Goal: Information Seeking & Learning: Compare options

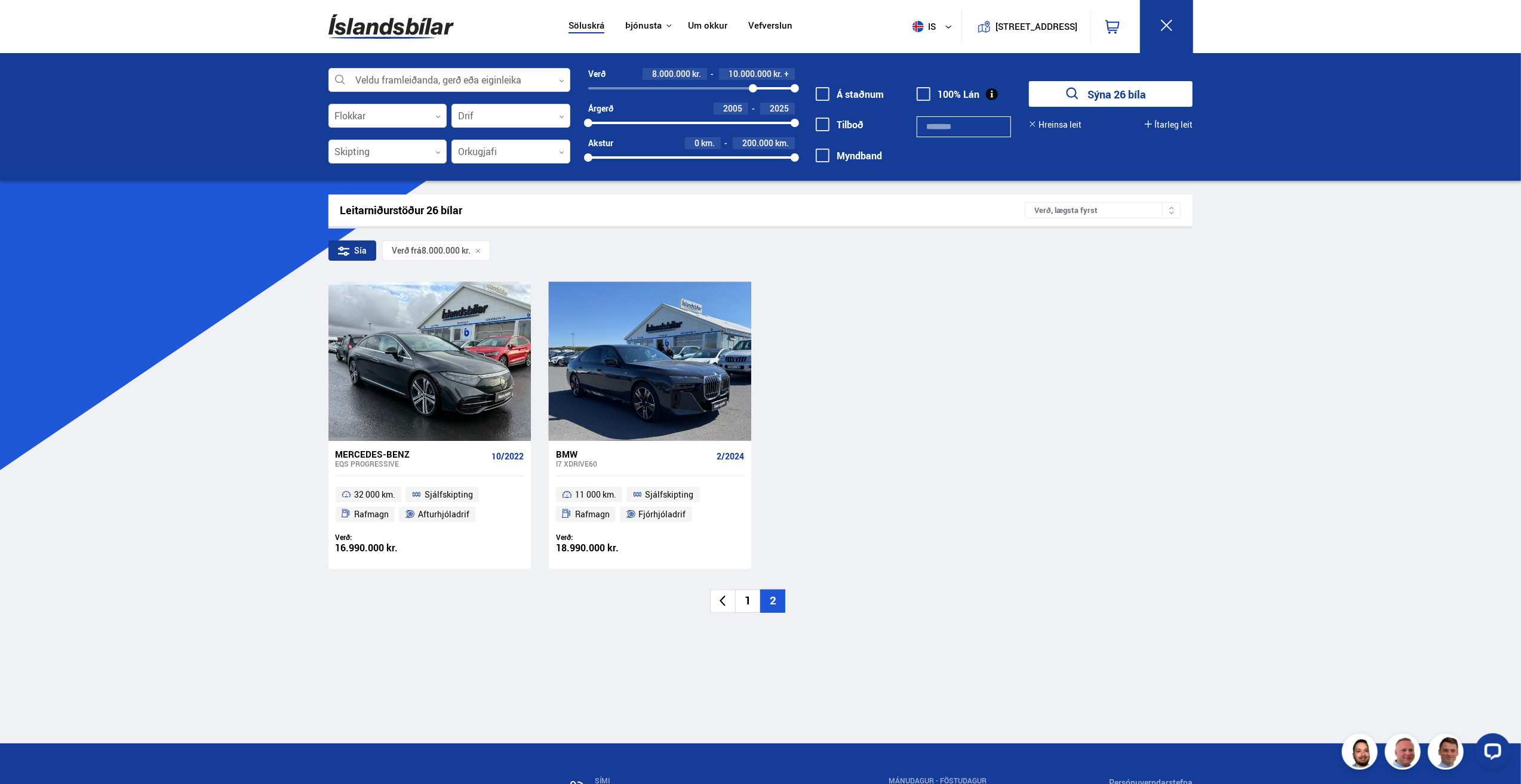
click at [385, 25] on img at bounding box center [390, 27] width 125 height 39
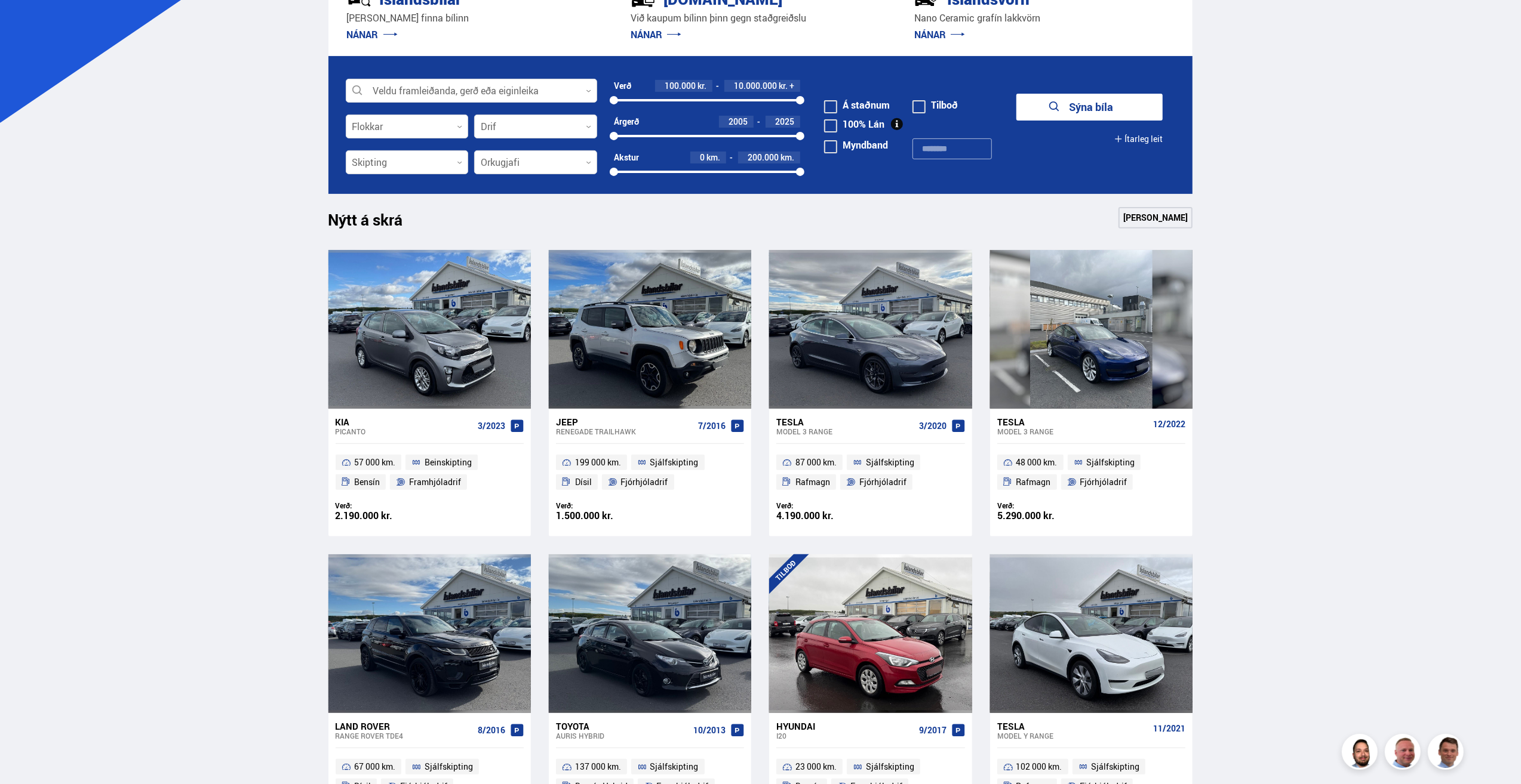
scroll to position [358, 0]
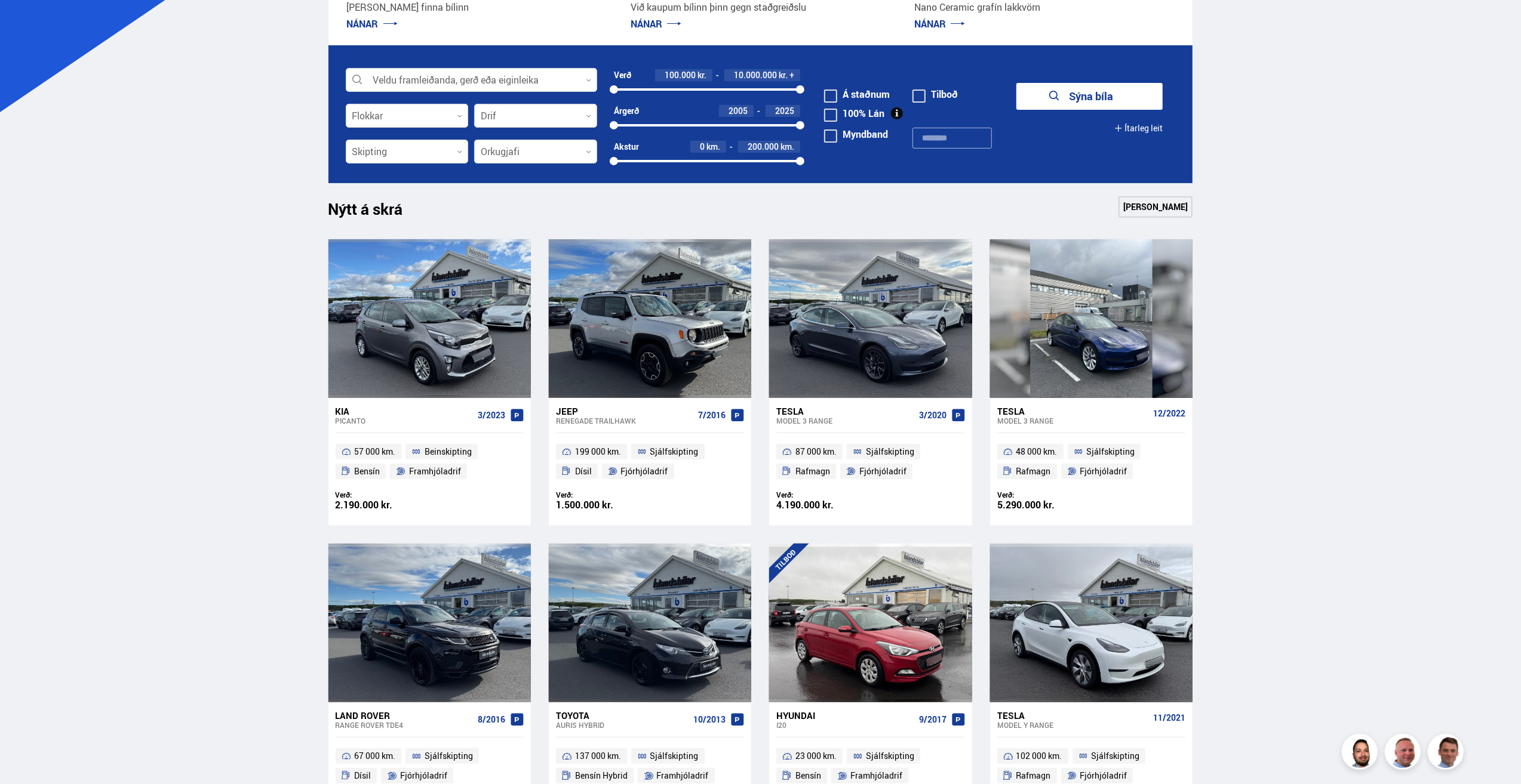
click at [503, 116] on div at bounding box center [535, 116] width 123 height 24
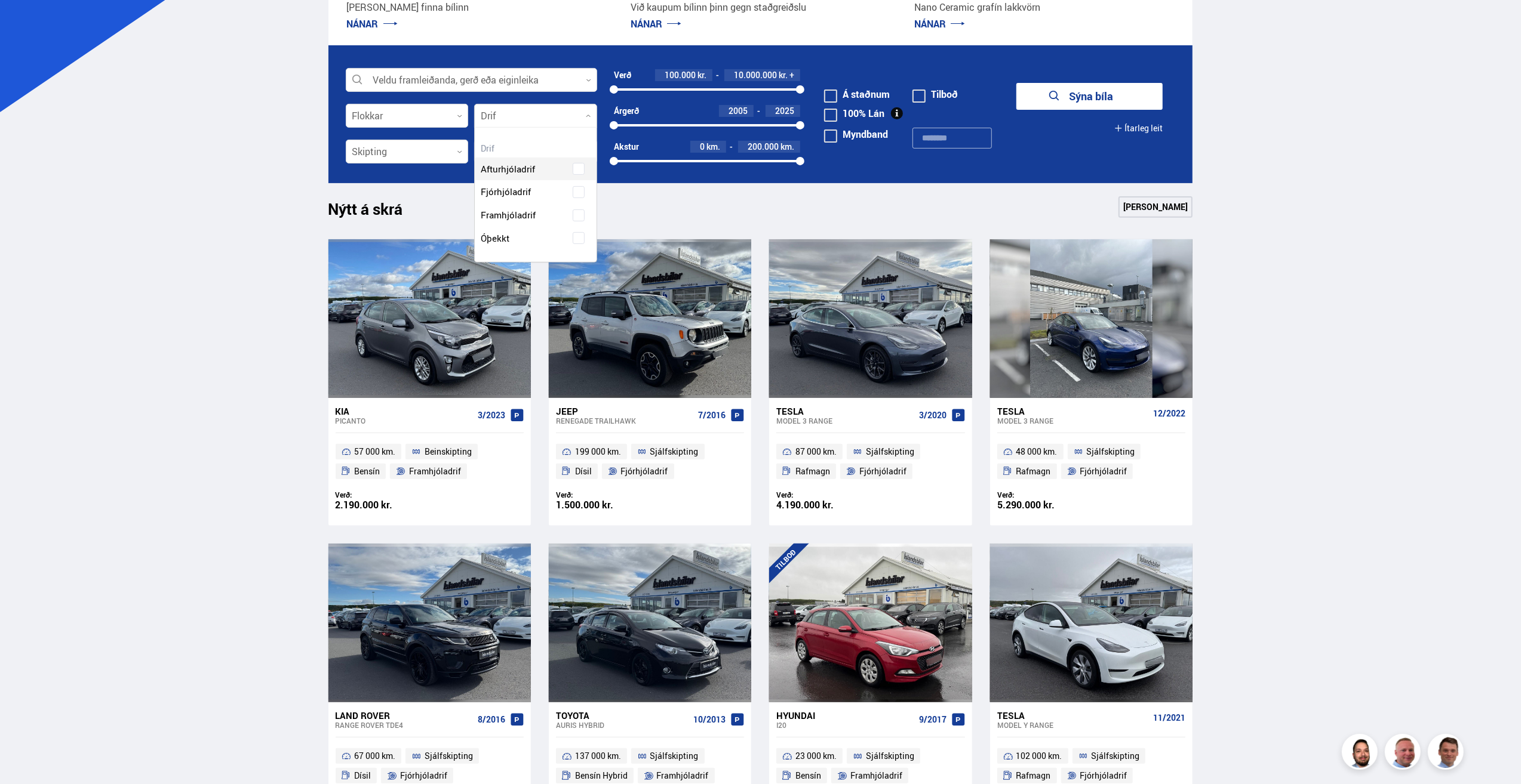
scroll to position [133, 122]
click at [515, 186] on div "Afturhjóladrif Fjórhjóladrif Framhjóladrif Óþekkt" at bounding box center [535, 195] width 122 height 110
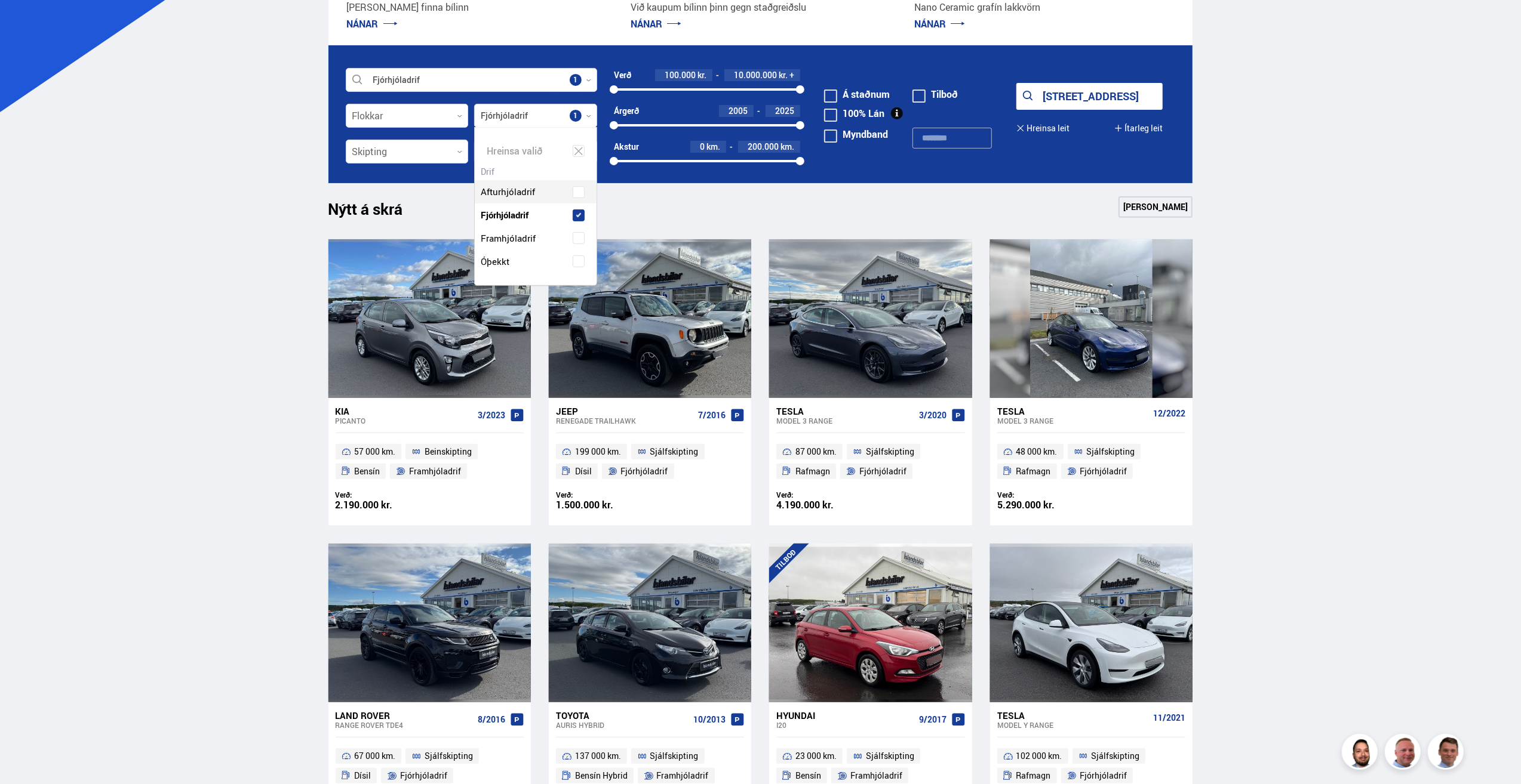
click at [408, 193] on main "Nano Ceramic vörn NÁNAR UM ÍSLANDSVÖRN Skráðu bílinn hjá okkur! SÖLUSKRÁ Við ka…" at bounding box center [761, 771] width 884 height 2125
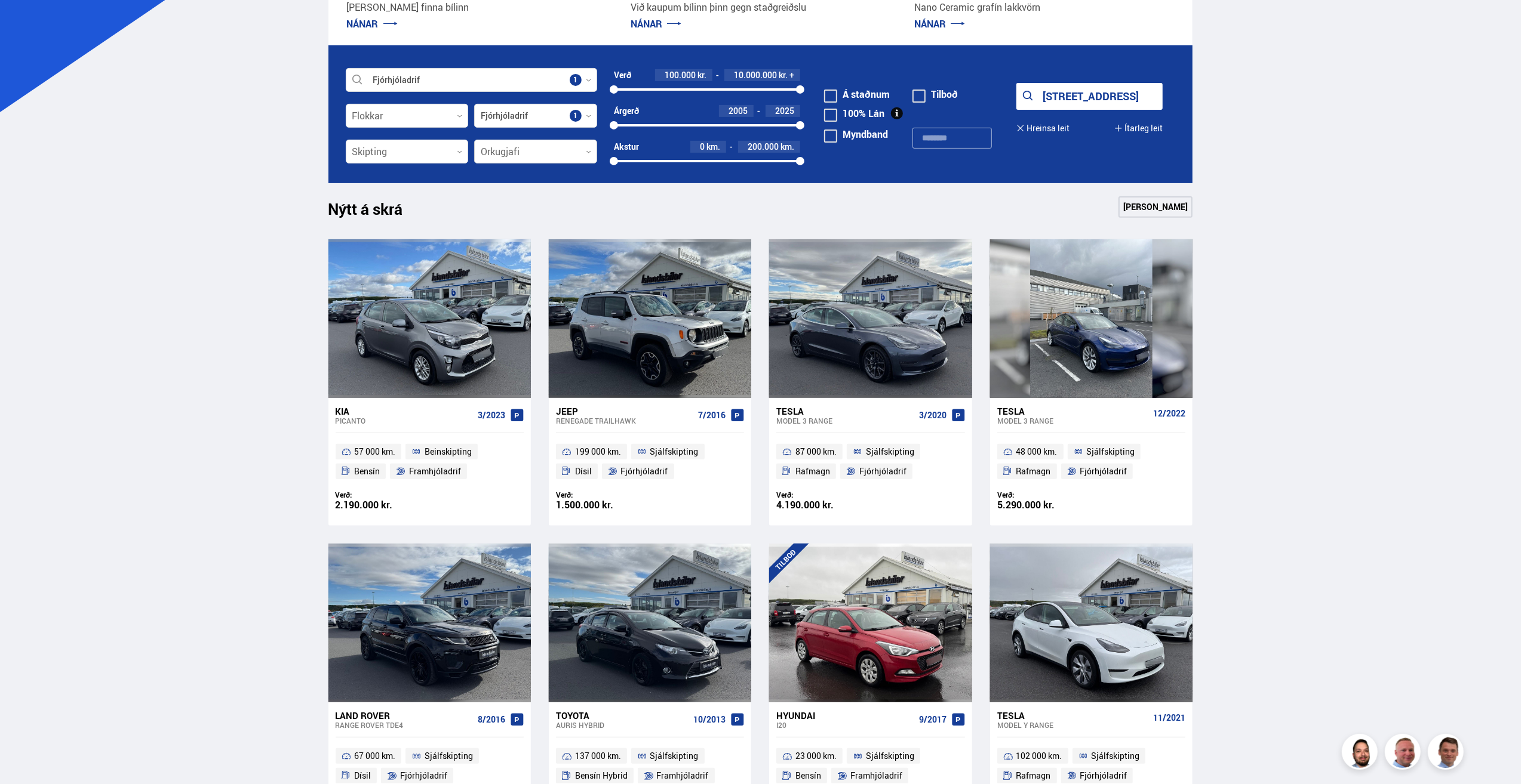
click at [518, 152] on div at bounding box center [535, 152] width 123 height 24
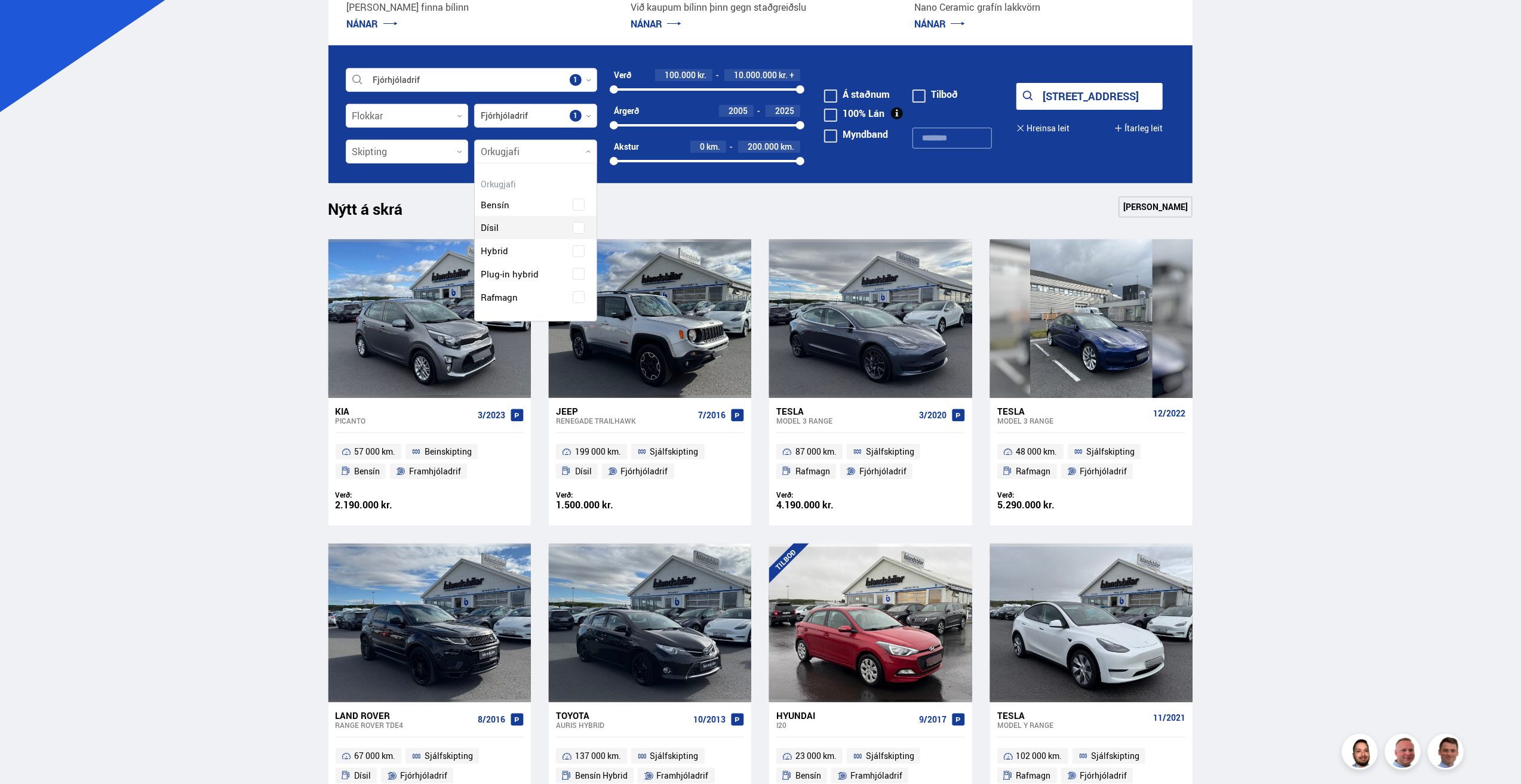
click at [515, 229] on div "Bensín Dísil Hybrid Plug-in hybrid Rafmagn" at bounding box center [535, 242] width 122 height 133
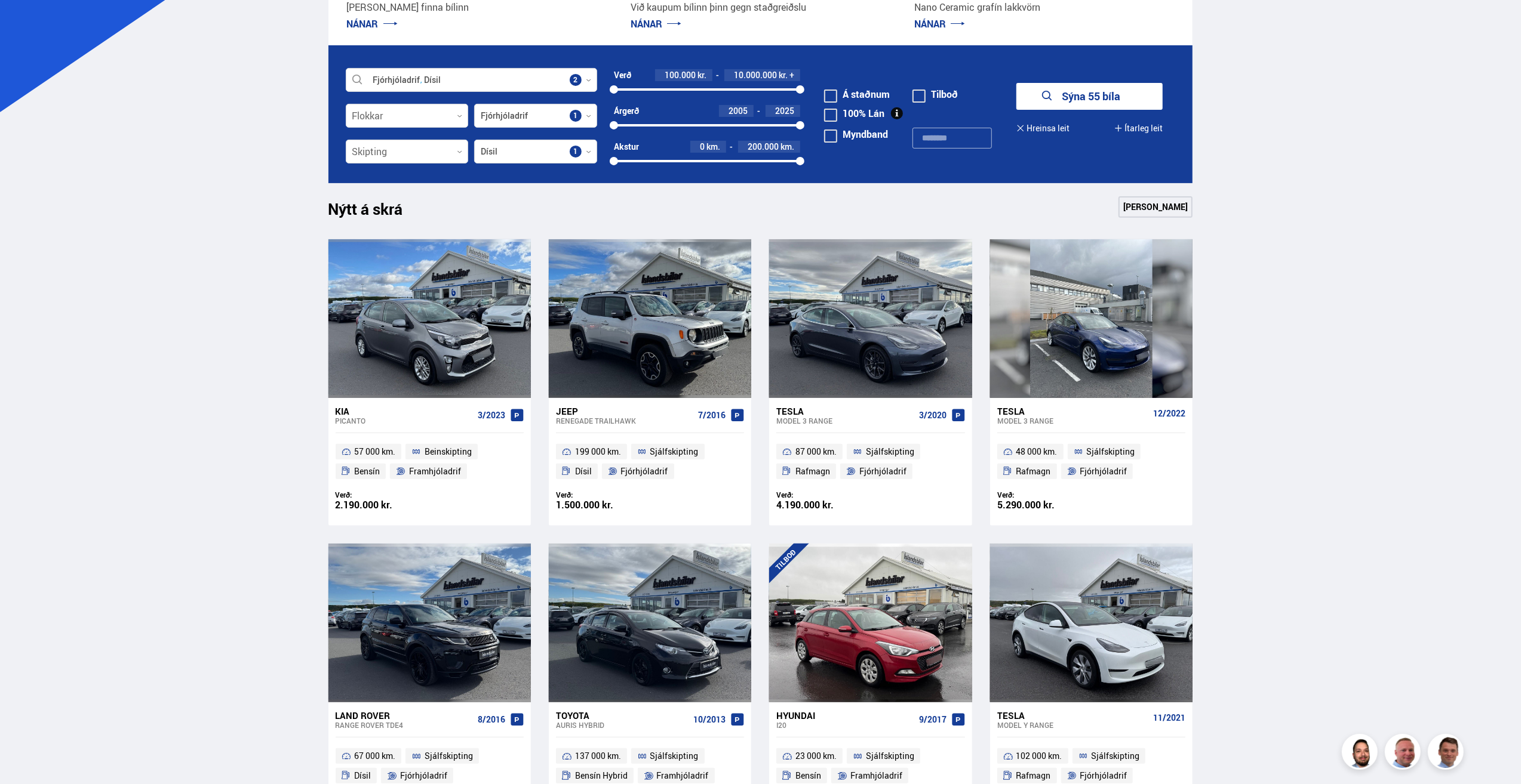
drag, startPoint x: 1280, startPoint y: 155, endPoint x: 1173, endPoint y: 144, distance: 107.6
click at [1051, 99] on icon "submit" at bounding box center [1047, 95] width 14 height 14
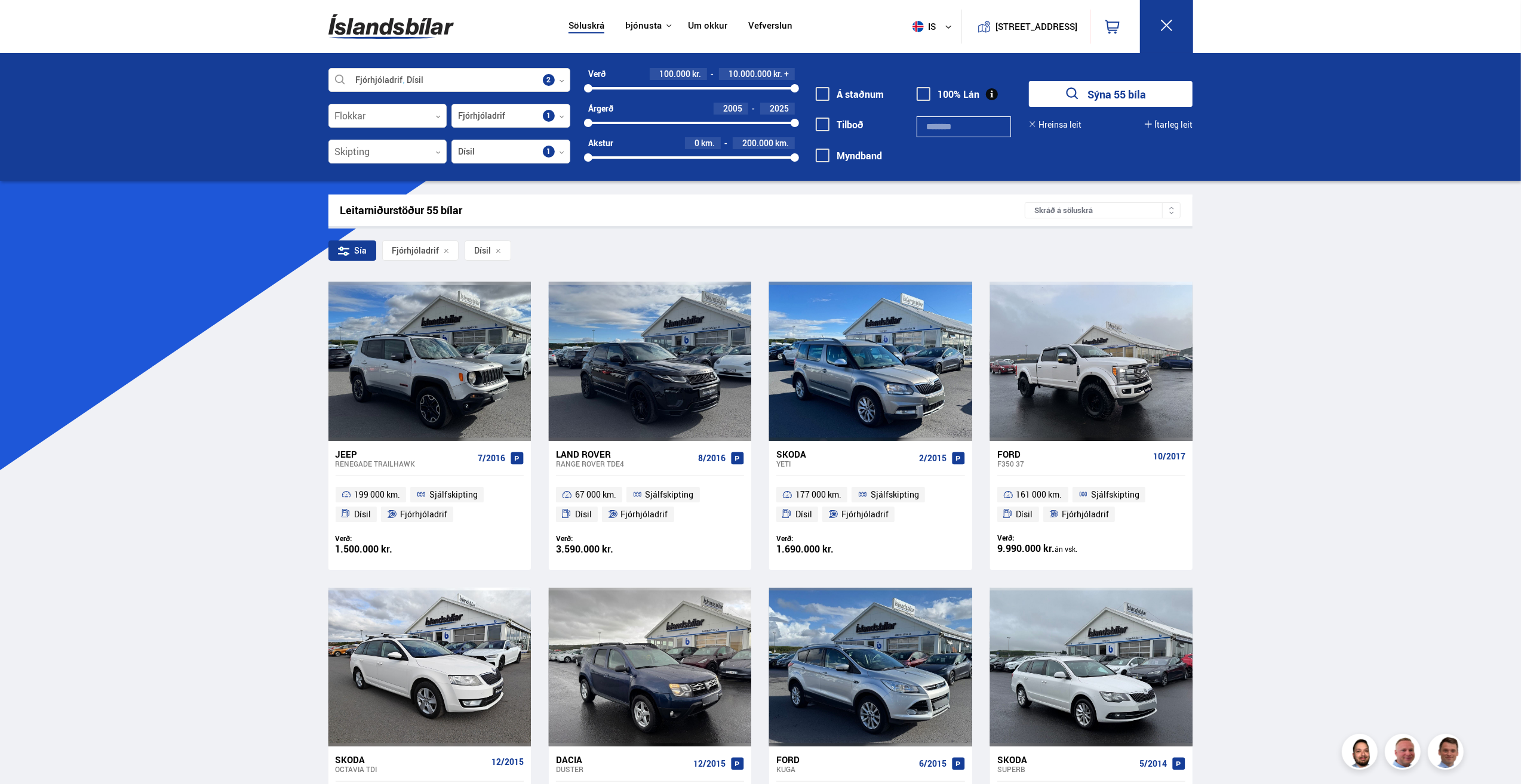
click at [1132, 208] on div "Skráð á söluskrá" at bounding box center [1102, 210] width 156 height 16
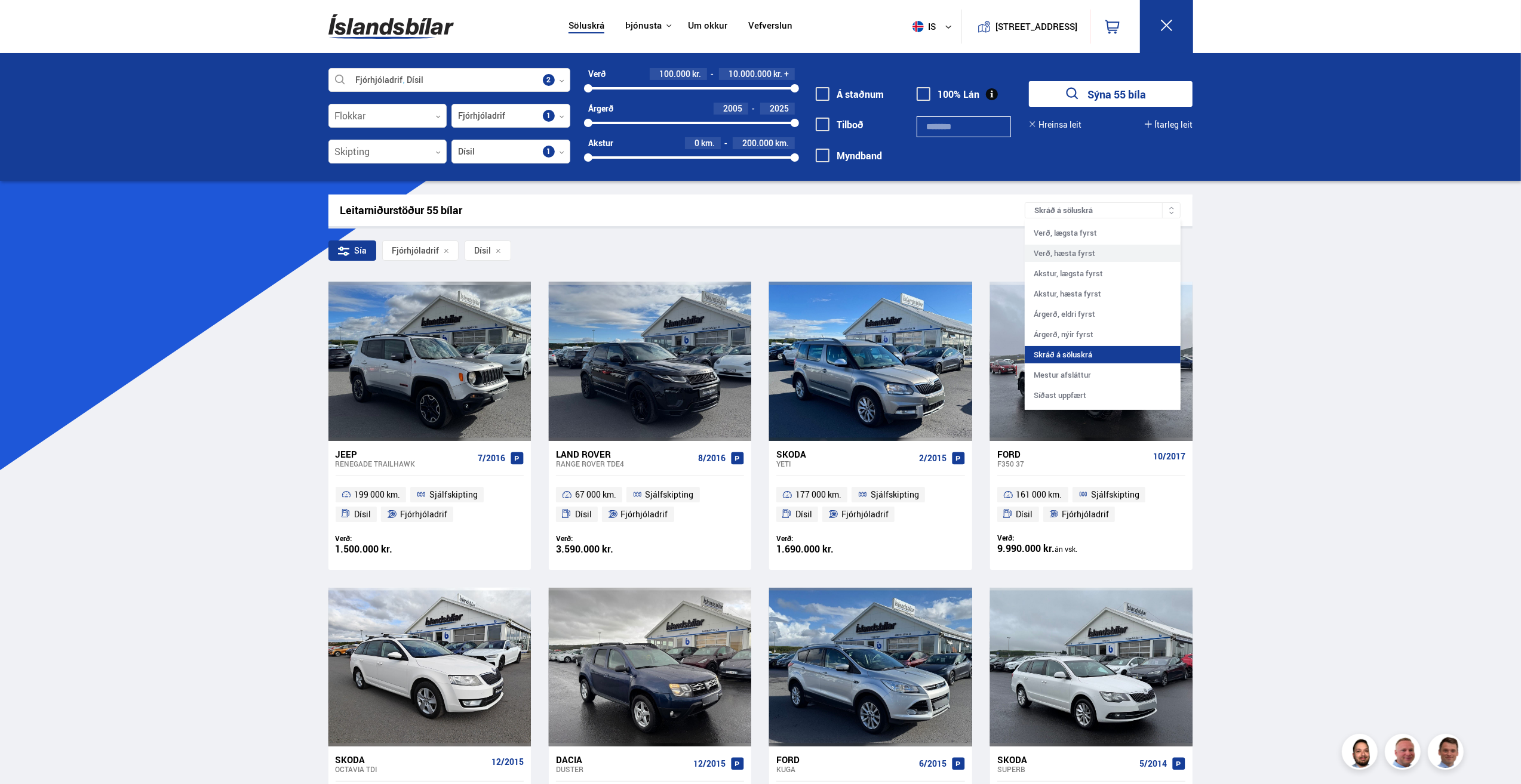
click at [1063, 249] on div "Verð, lægsta fyrst Verð, hæsta fyrst Akstur, lægsta fyrst Akstur, hæsta fyrst Á…" at bounding box center [1102, 314] width 156 height 191
click at [1063, 249] on div "Verð, hæsta fyrst" at bounding box center [1102, 253] width 156 height 17
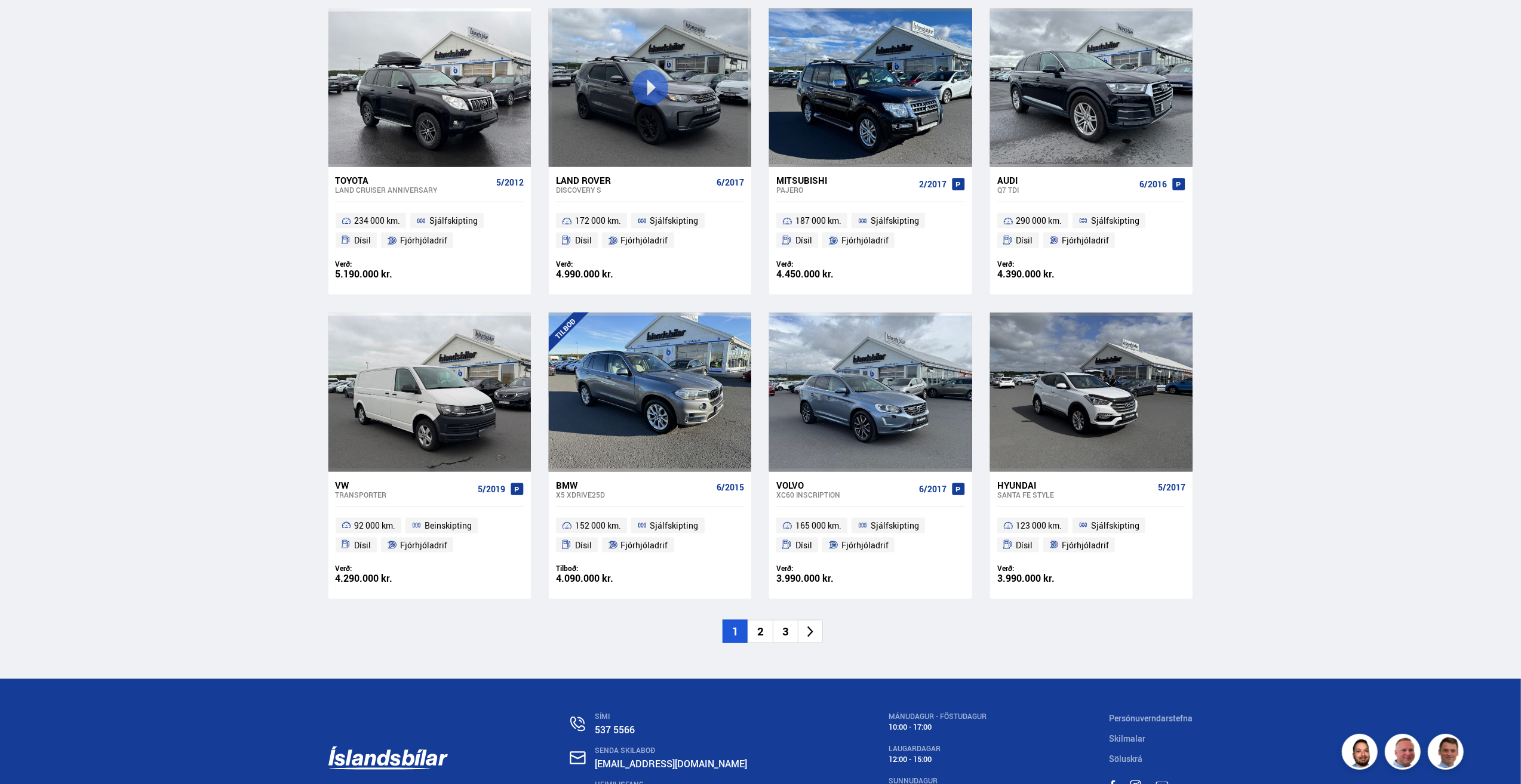
scroll to position [1493, 0]
click at [762, 632] on li "2" at bounding box center [760, 632] width 25 height 23
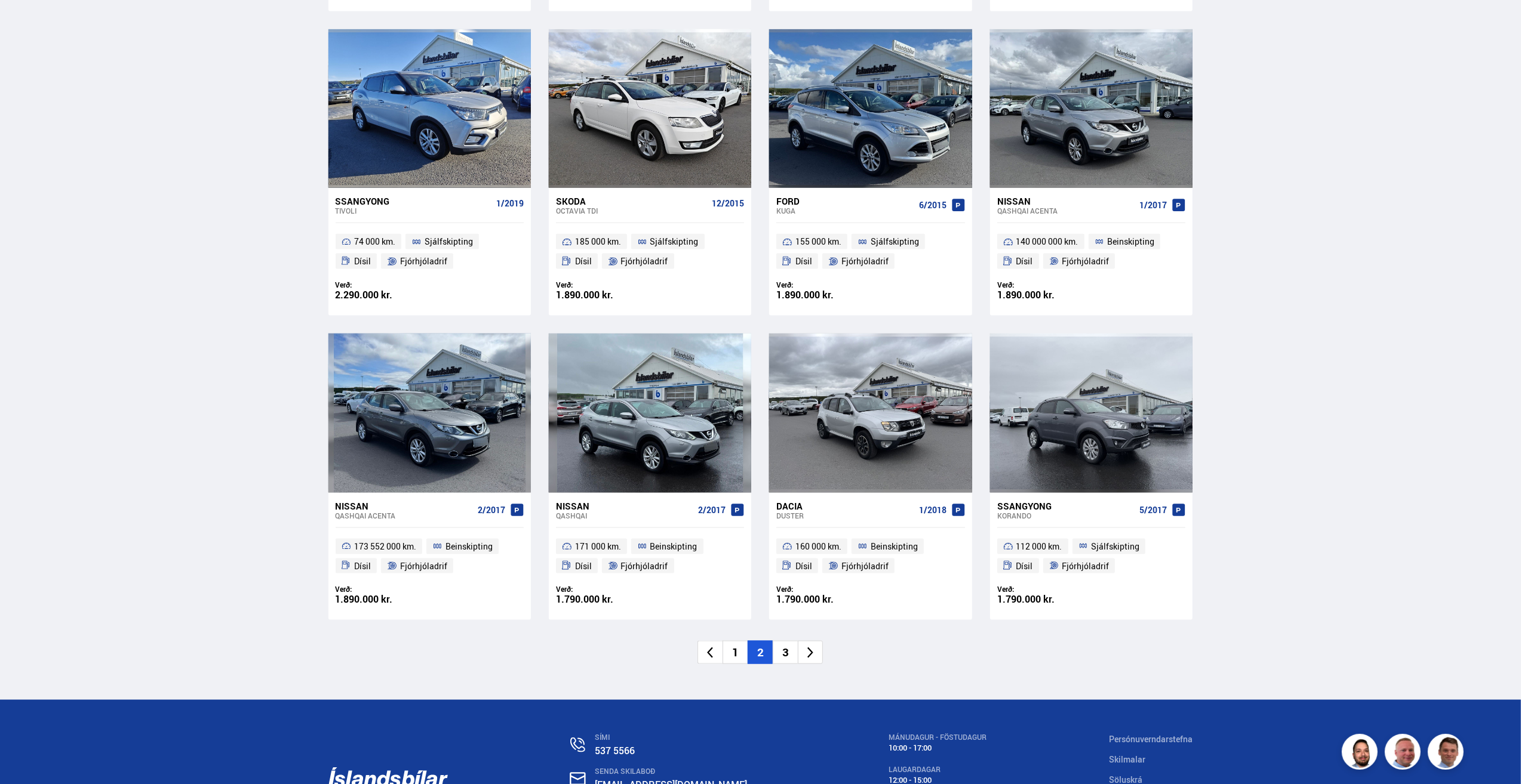
scroll to position [1552, 0]
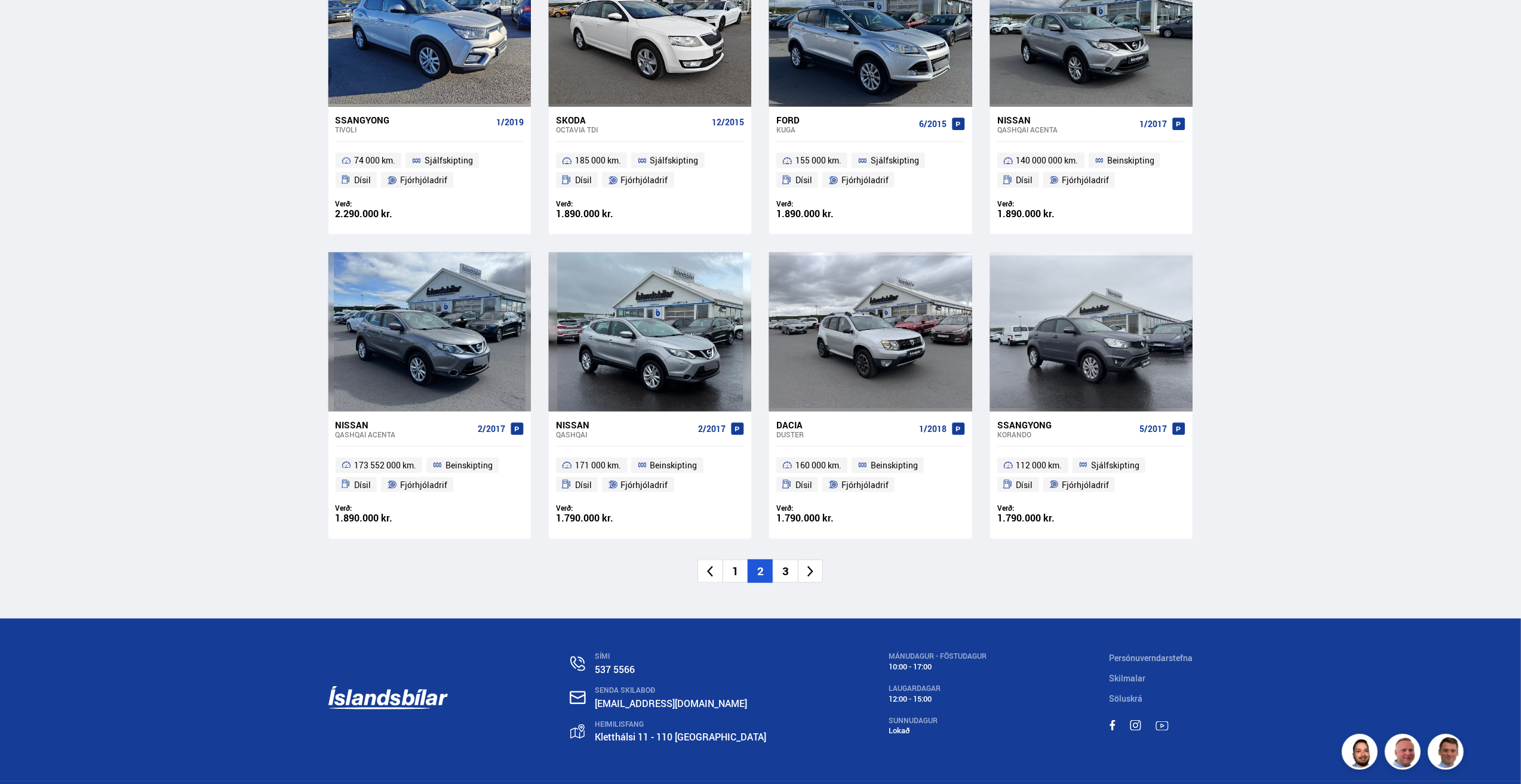
click at [780, 575] on li "3" at bounding box center [785, 572] width 25 height 23
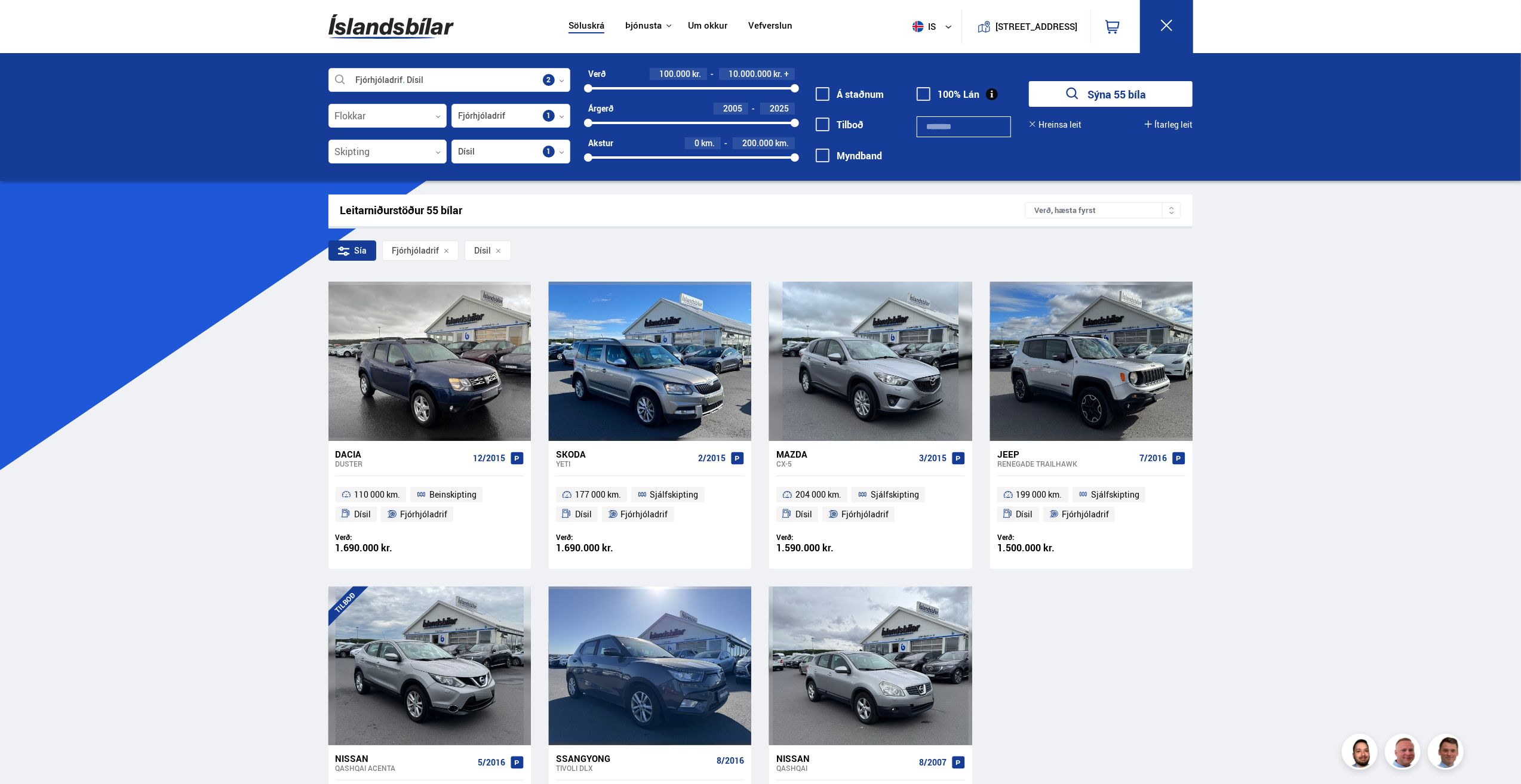
drag, startPoint x: 369, startPoint y: 33, endPoint x: 379, endPoint y: 27, distance: 11.7
click at [371, 33] on img at bounding box center [390, 27] width 125 height 39
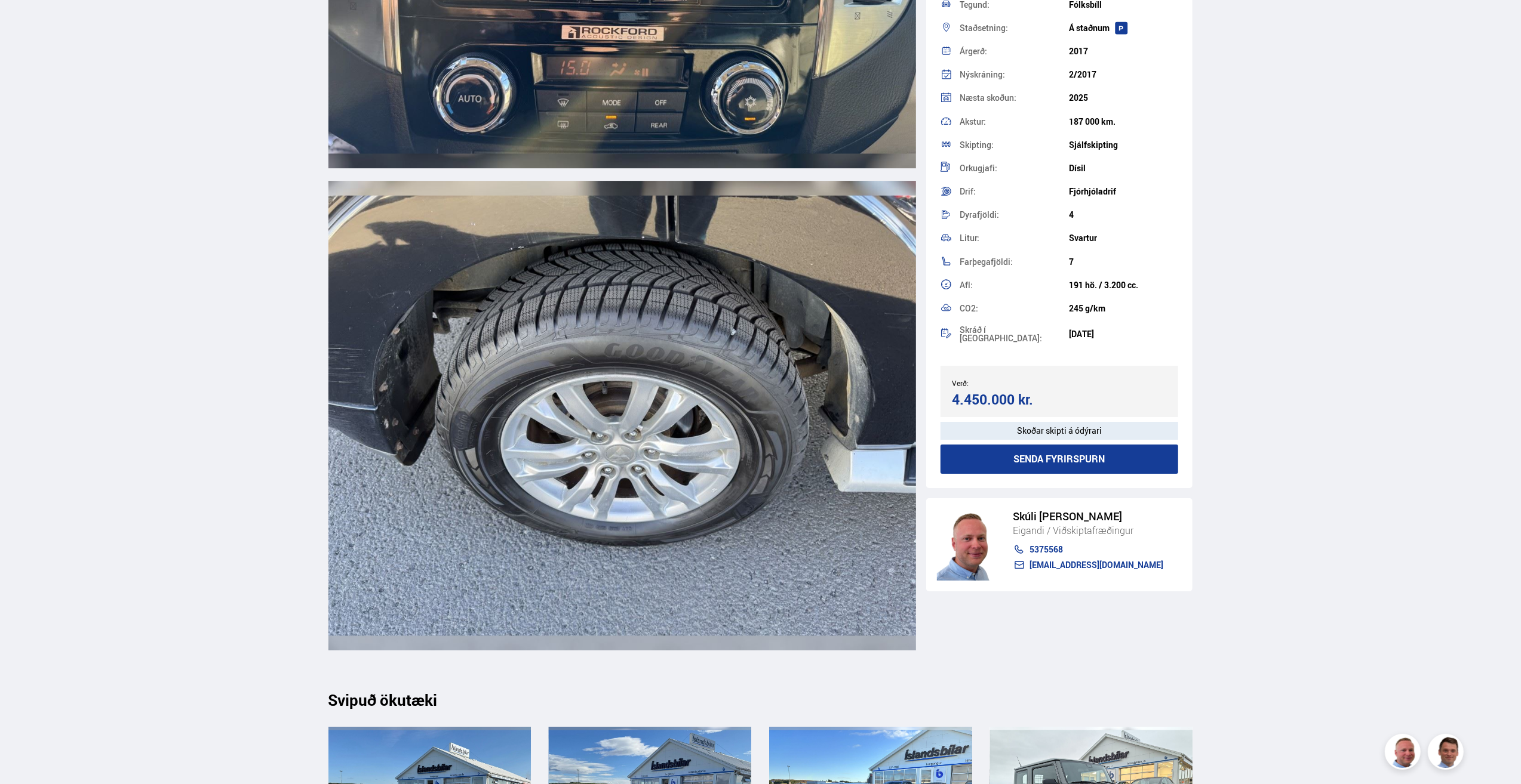
scroll to position [13074, 0]
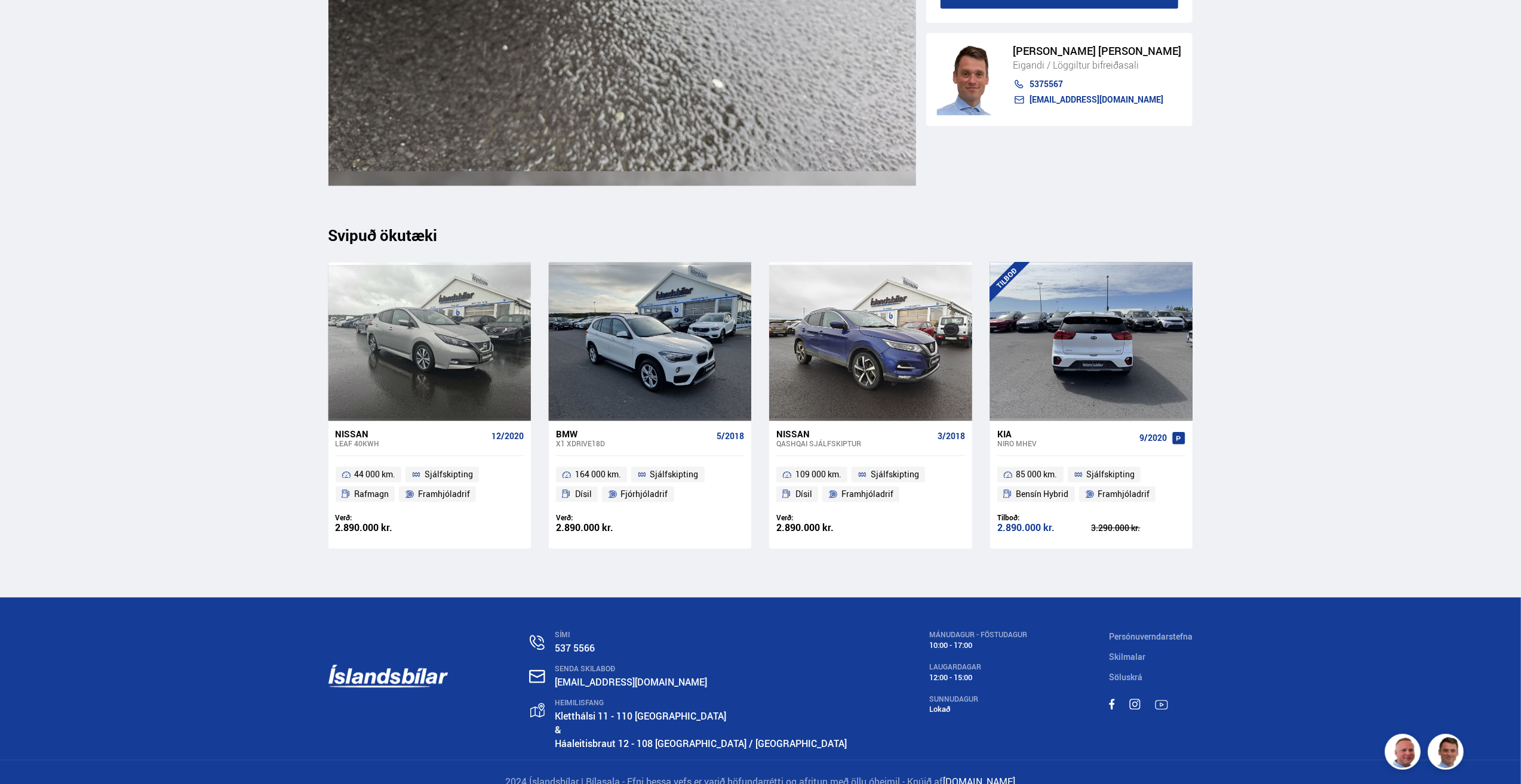
scroll to position [11969, 0]
